Goal: Task Accomplishment & Management: Manage account settings

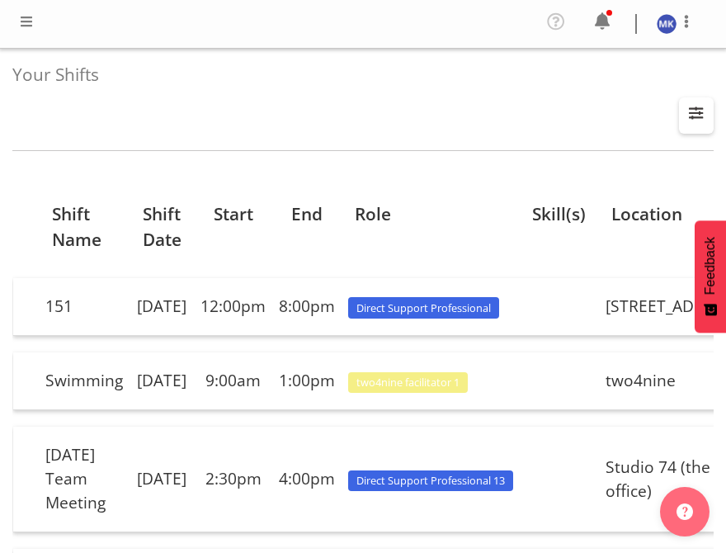
click at [691, 126] on button "button" at bounding box center [696, 115] width 35 height 36
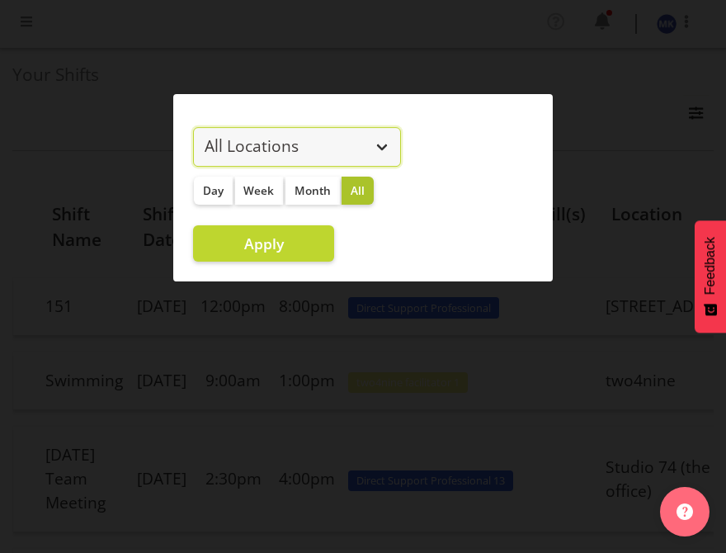
click at [310, 163] on select "All Locations [STREET_ADDRESS] [STREET_ADDRESS] [STREET_ADDRESS] [STREET_ADDRES…" at bounding box center [297, 147] width 208 height 40
click at [366, 153] on select "All Locations [STREET_ADDRESS] [STREET_ADDRESS] [STREET_ADDRESS] [STREET_ADDRES…" at bounding box center [297, 147] width 208 height 40
click at [193, 127] on select "All Locations [STREET_ADDRESS] [STREET_ADDRESS] [STREET_ADDRESS] [STREET_ADDRES…" at bounding box center [297, 147] width 208 height 40
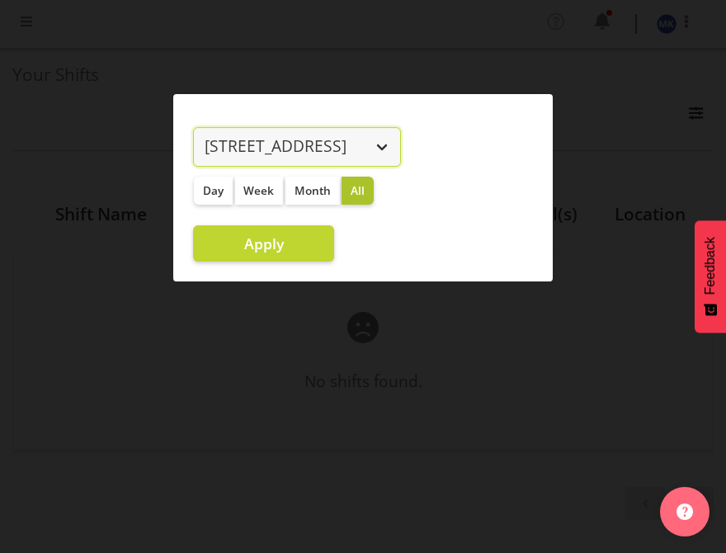
click at [375, 153] on select "All Locations [STREET_ADDRESS] [STREET_ADDRESS] [STREET_ADDRESS] [STREET_ADDRES…" at bounding box center [297, 147] width 208 height 40
select select "all"
click at [193, 127] on select "All Locations [STREET_ADDRESS] [STREET_ADDRESS] [STREET_ADDRESS] [STREET_ADDRES…" at bounding box center [297, 147] width 208 height 40
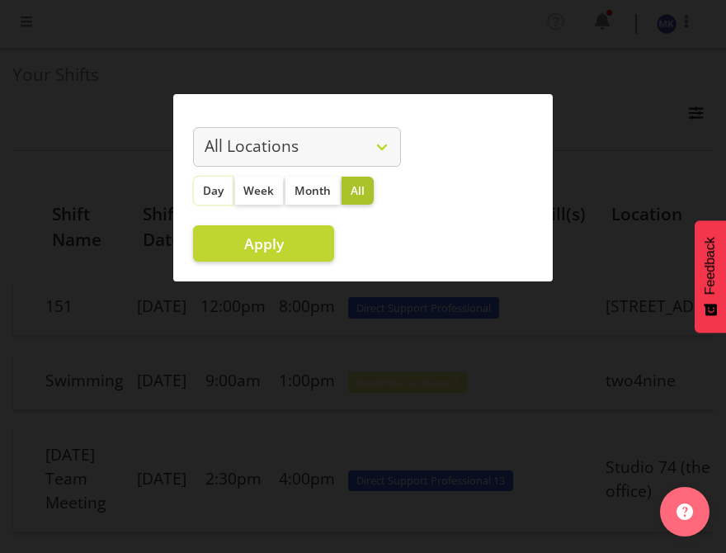
click at [220, 186] on span "Day" at bounding box center [213, 190] width 21 height 16
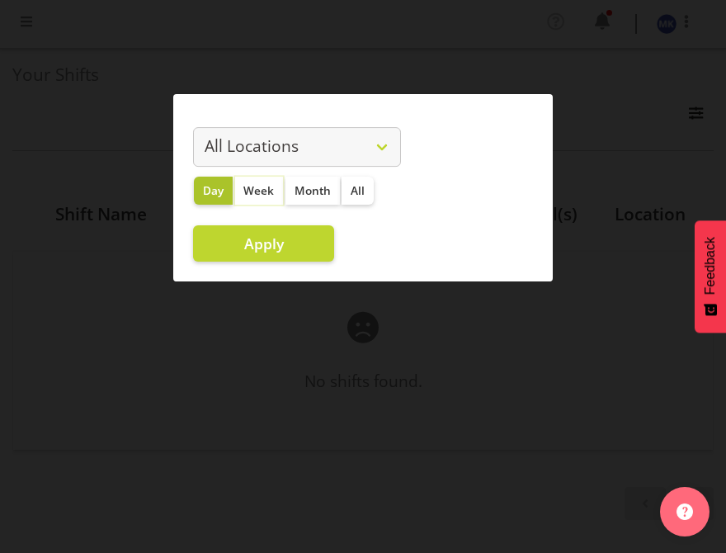
click at [253, 199] on button "Week" at bounding box center [259, 191] width 49 height 28
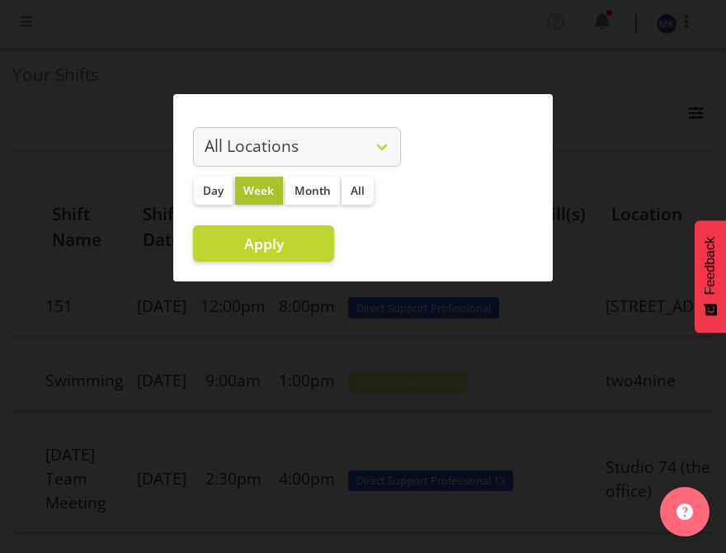
click at [288, 223] on div "All Locations [STREET_ADDRESS] [STREET_ADDRESS] [STREET_ADDRESS] [STREET_ADDRES…" at bounding box center [297, 188] width 248 height 175
click at [281, 239] on span "Apply" at bounding box center [264, 244] width 40 height 20
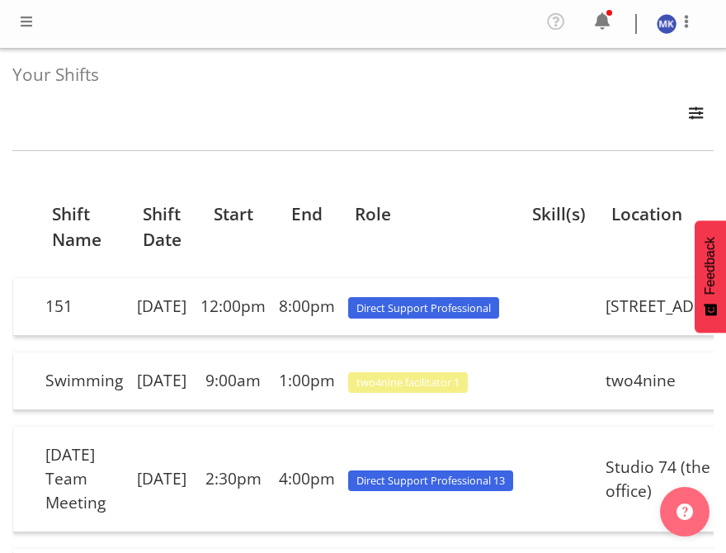
click at [25, 25] on span at bounding box center [27, 22] width 20 height 20
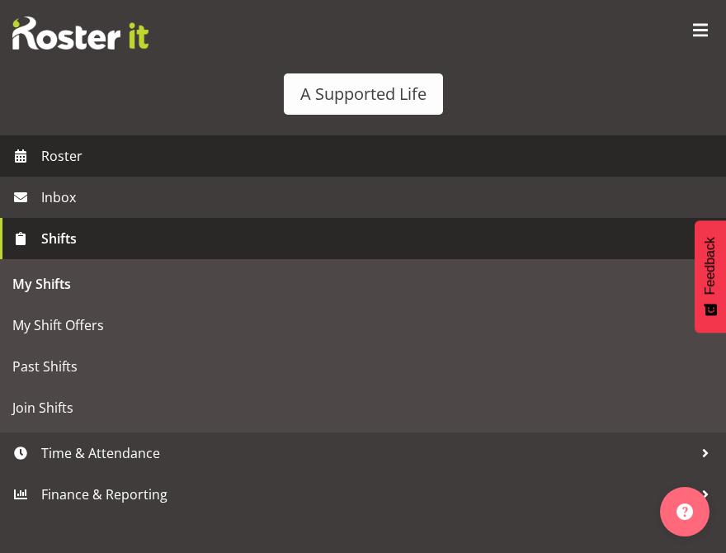
click at [74, 157] on span "Roster" at bounding box center [379, 156] width 677 height 25
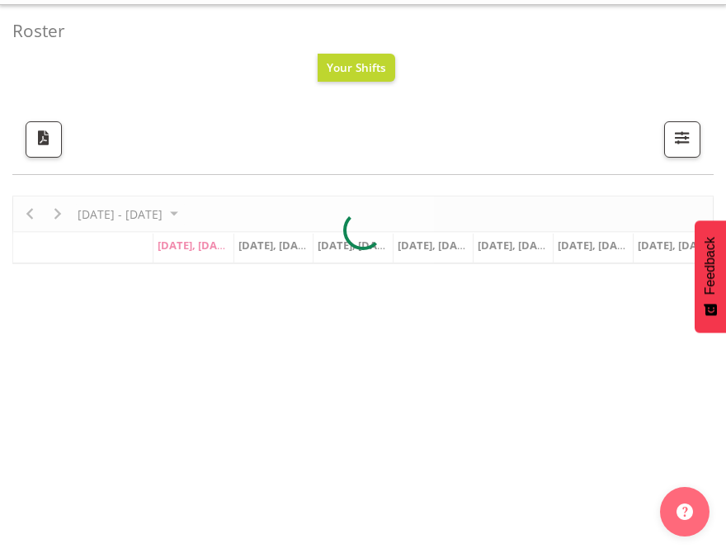
scroll to position [48, 0]
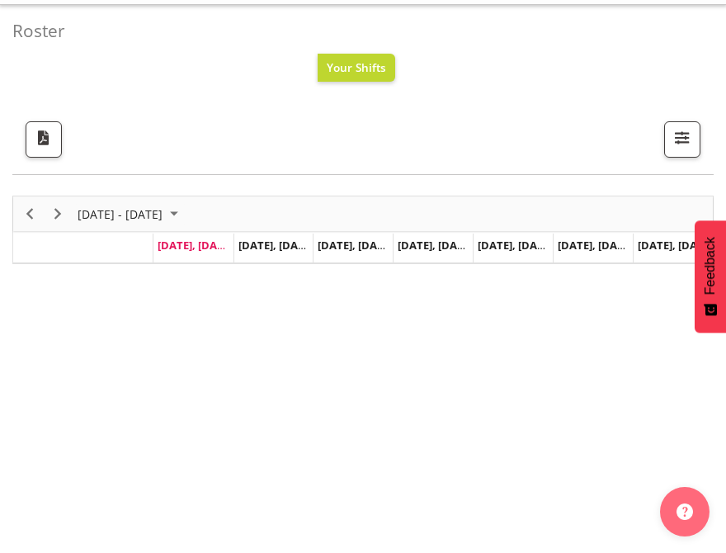
scroll to position [31, 0]
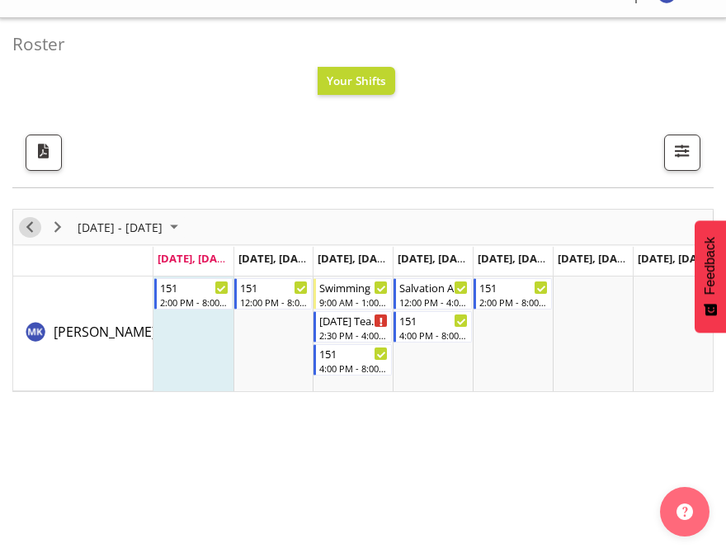
click at [29, 223] on span "Previous" at bounding box center [30, 227] width 20 height 21
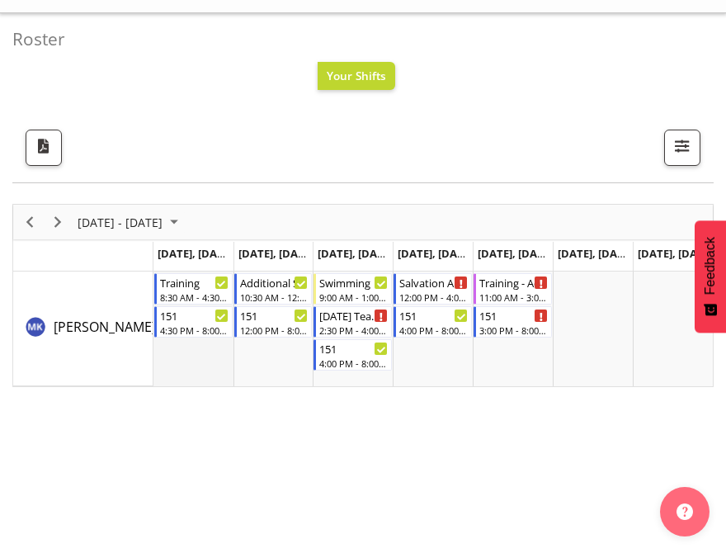
scroll to position [19, 0]
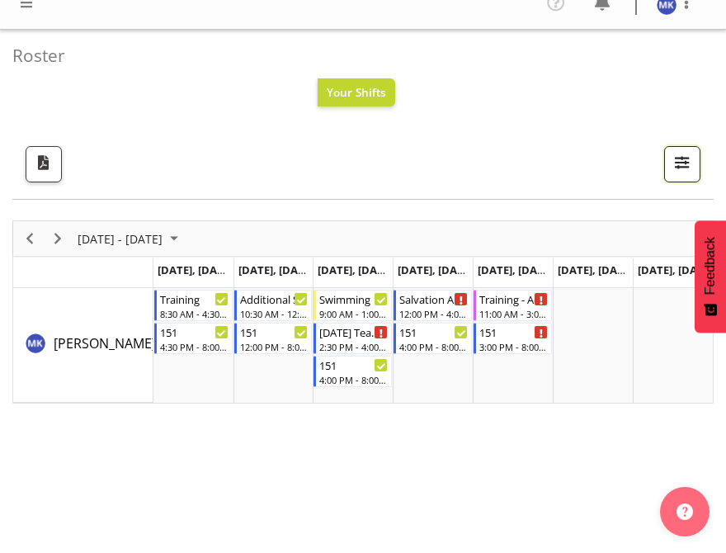
click at [687, 162] on span "button" at bounding box center [682, 162] width 21 height 21
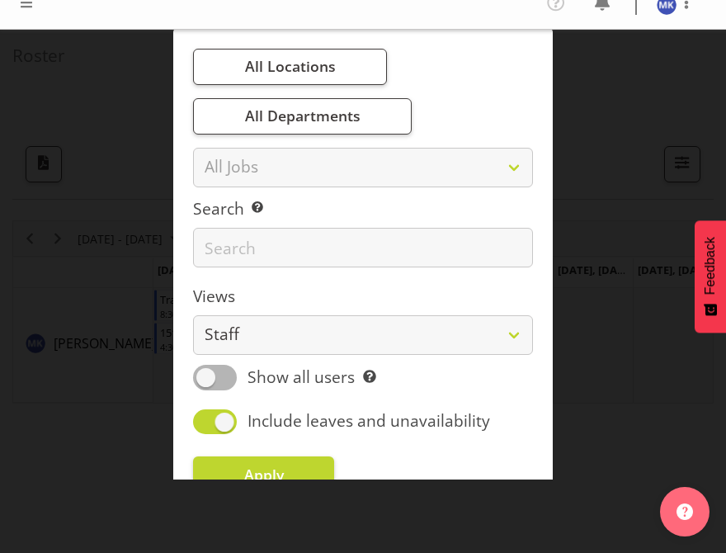
click at [617, 198] on div at bounding box center [363, 276] width 726 height 553
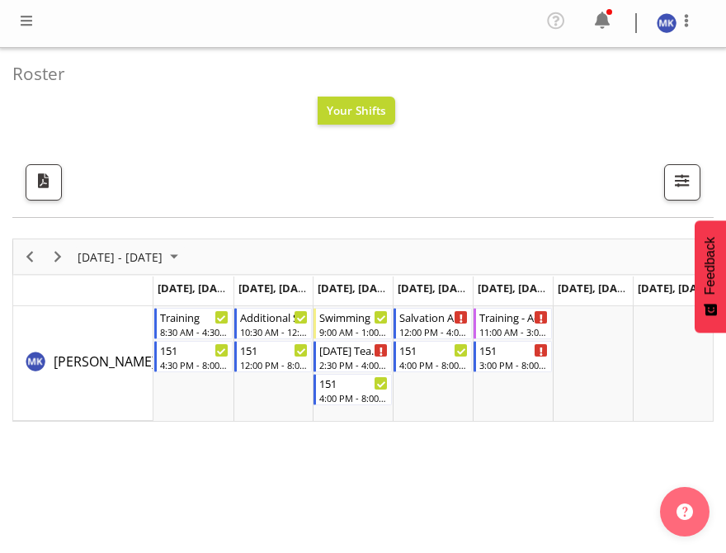
scroll to position [0, 0]
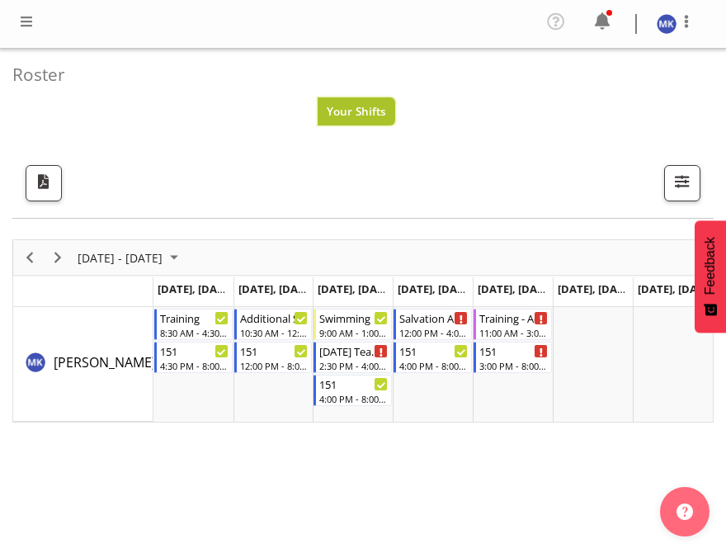
click at [353, 107] on span "Your Shifts" at bounding box center [356, 111] width 59 height 16
click at [36, 178] on span "button" at bounding box center [43, 181] width 21 height 21
click at [30, 12] on span at bounding box center [27, 22] width 20 height 20
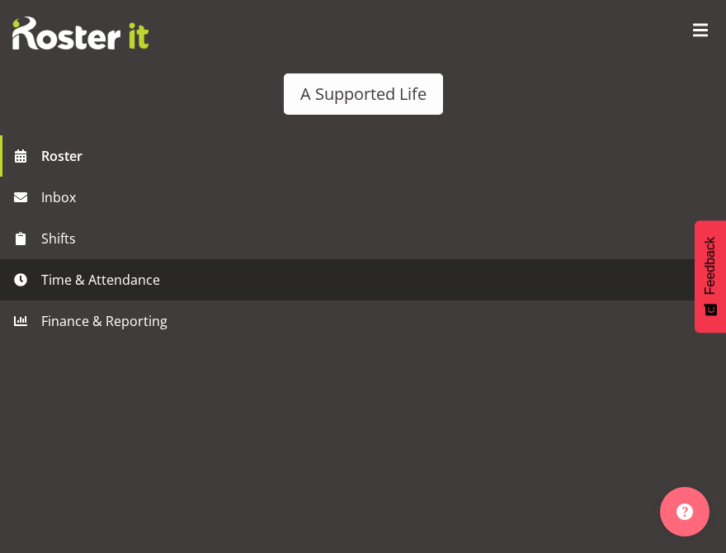
click at [50, 281] on span "Time & Attendance" at bounding box center [367, 279] width 652 height 25
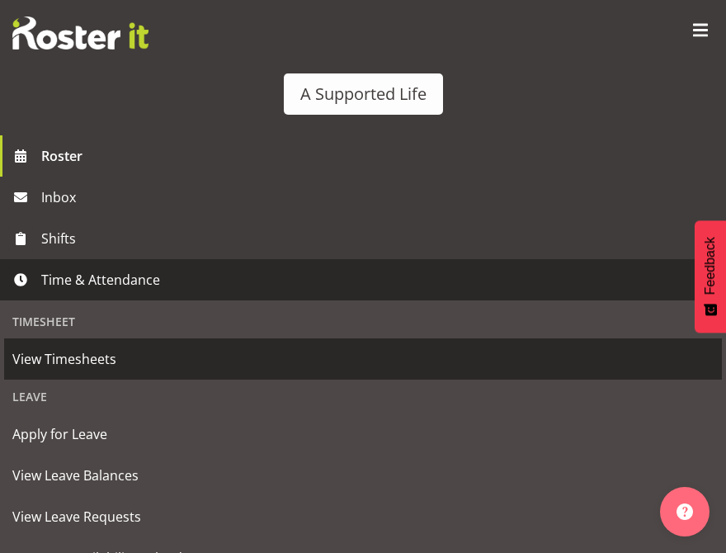
click at [55, 357] on span "View Timesheets" at bounding box center [362, 359] width 701 height 25
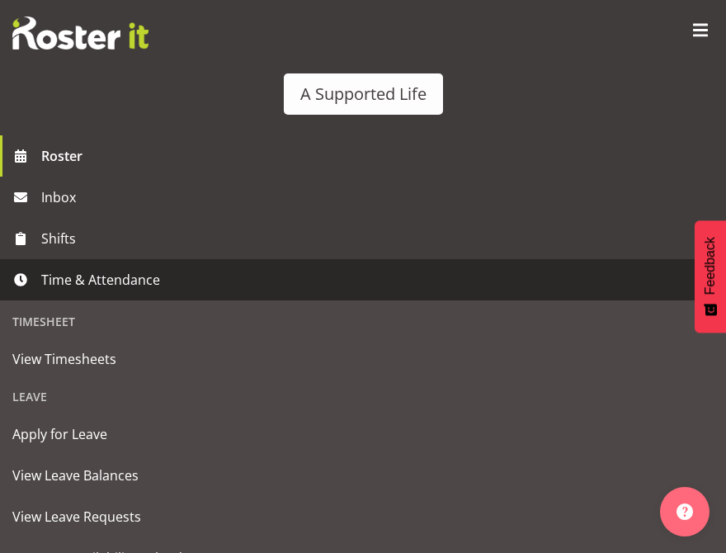
click at [119, 279] on span "Time & Attendance" at bounding box center [367, 279] width 652 height 25
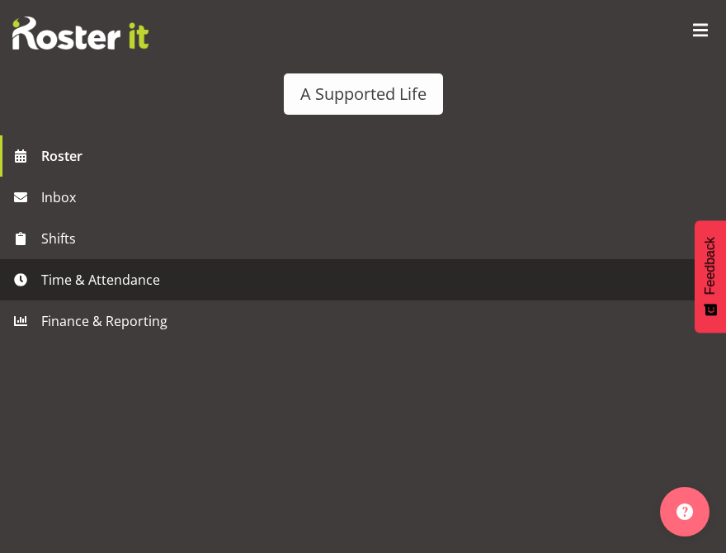
click at [106, 279] on span "Time & Attendance" at bounding box center [367, 279] width 652 height 25
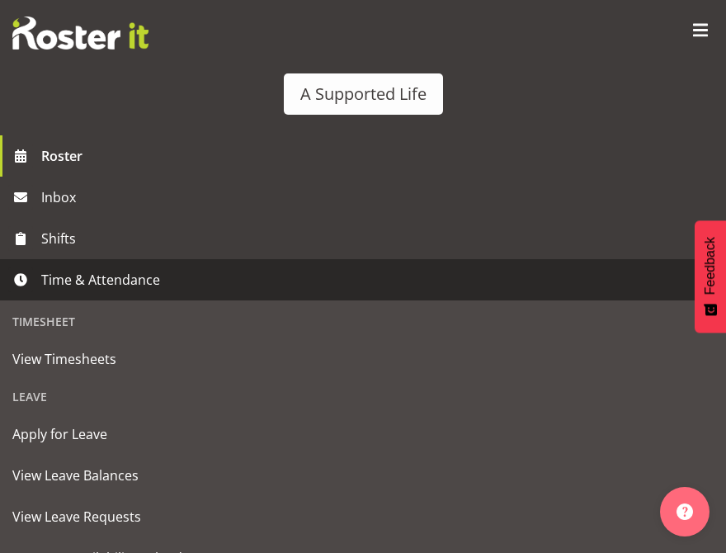
click at [149, 285] on span "Time & Attendance" at bounding box center [367, 279] width 652 height 25
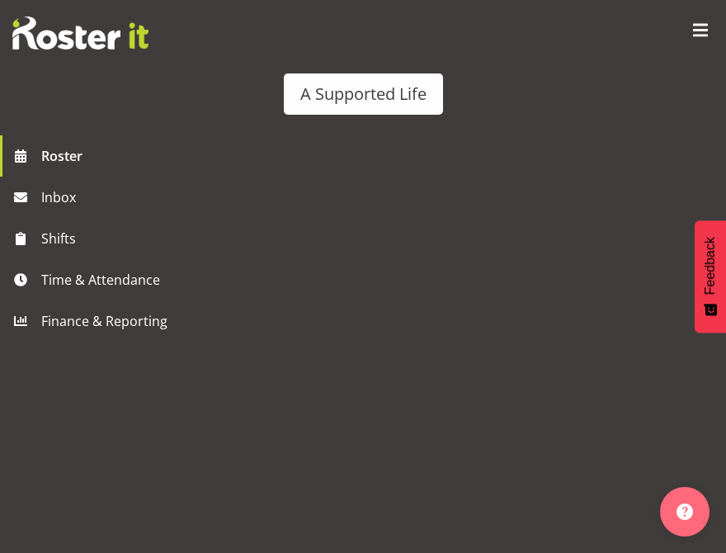
click at [702, 26] on span at bounding box center [700, 30] width 26 height 26
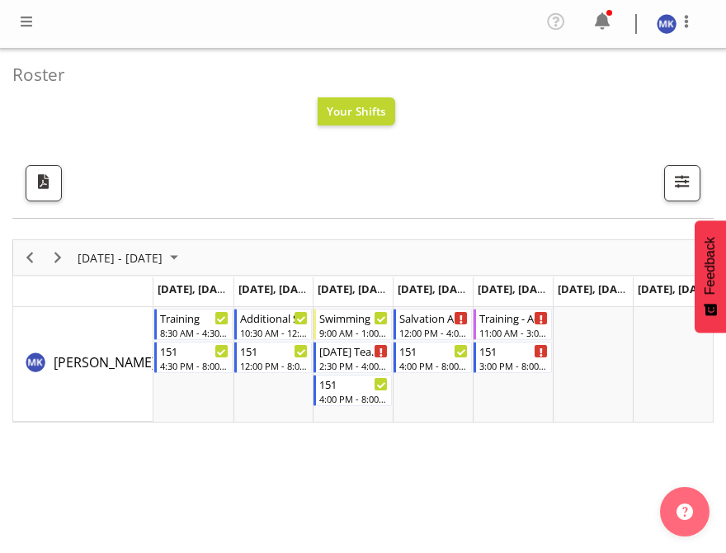
click at [30, 31] on span at bounding box center [27, 22] width 20 height 20
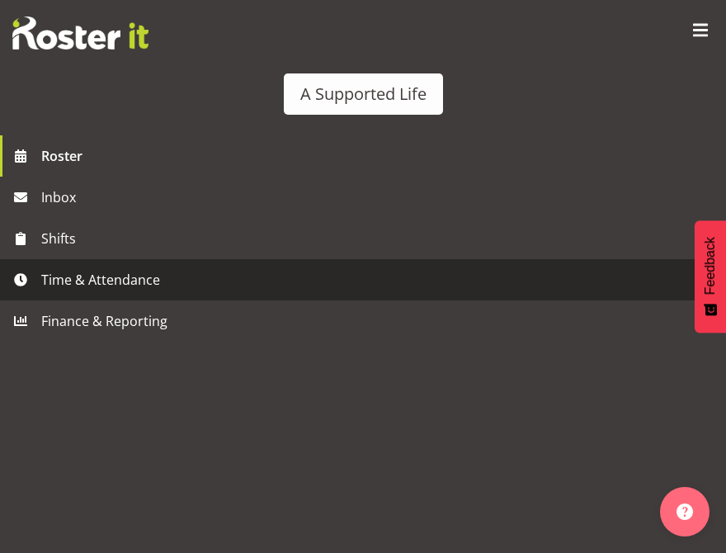
click at [85, 296] on link "Time & Attendance" at bounding box center [363, 279] width 726 height 41
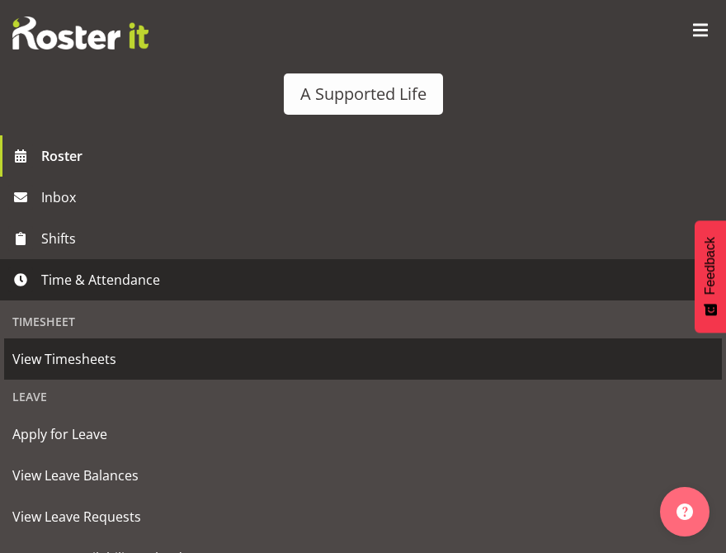
click at [64, 355] on span "View Timesheets" at bounding box center [362, 359] width 701 height 25
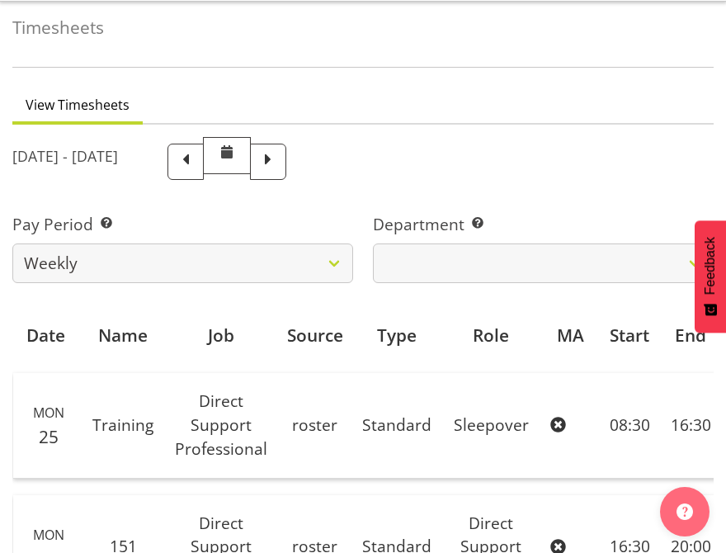
scroll to position [40, 0]
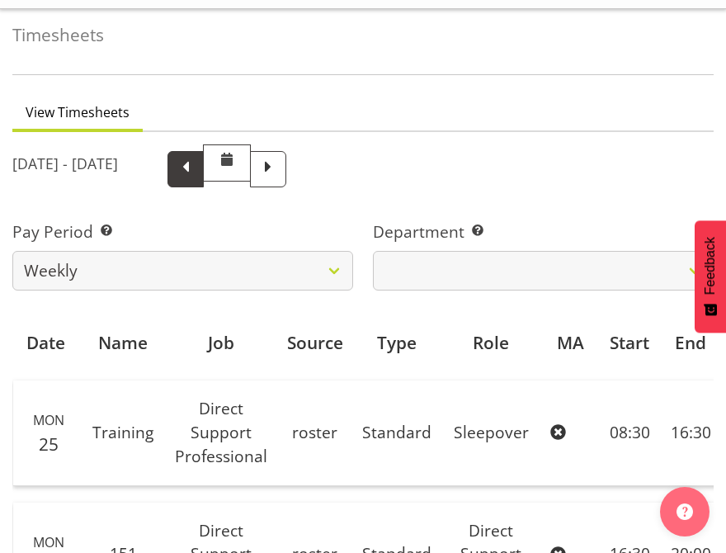
click at [196, 158] on span at bounding box center [185, 167] width 21 height 21
select select
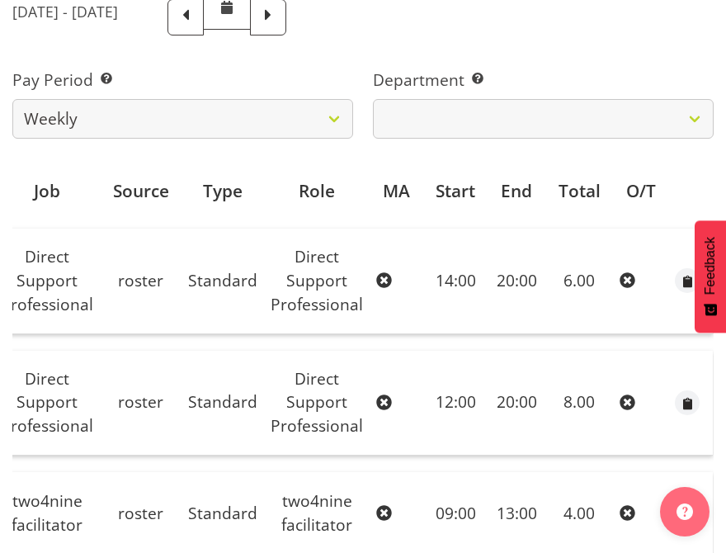
scroll to position [191, 0]
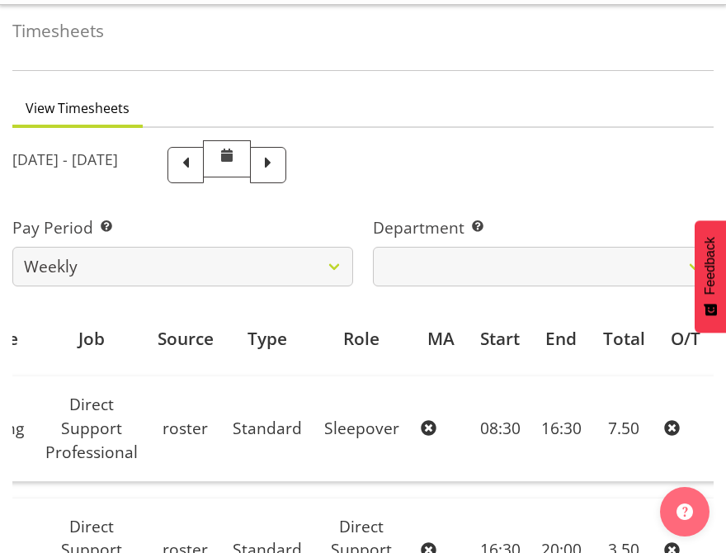
scroll to position [37, 0]
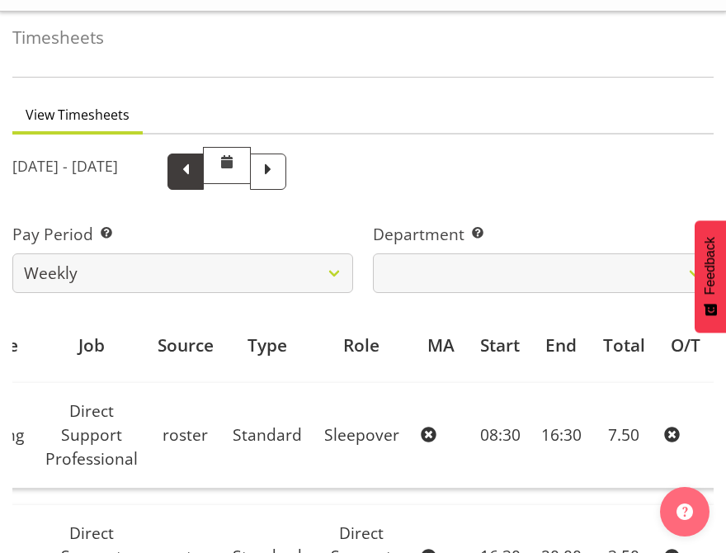
click at [196, 177] on span at bounding box center [185, 169] width 21 height 21
select select
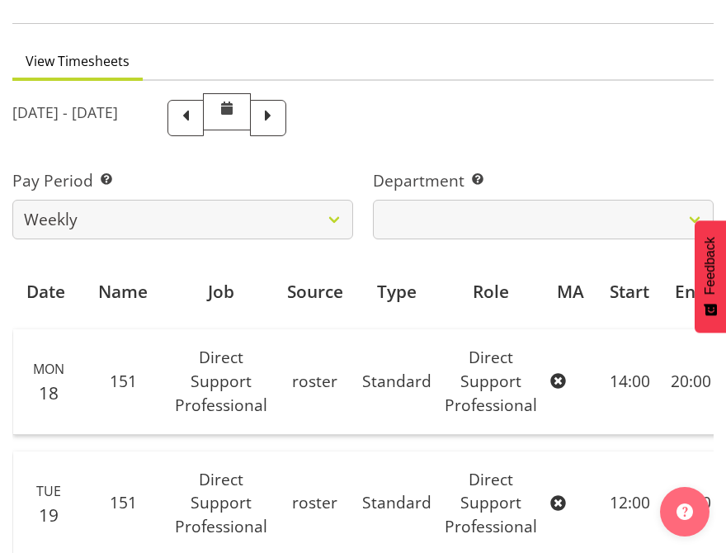
scroll to position [0, 0]
